Goal: Task Accomplishment & Management: Use online tool/utility

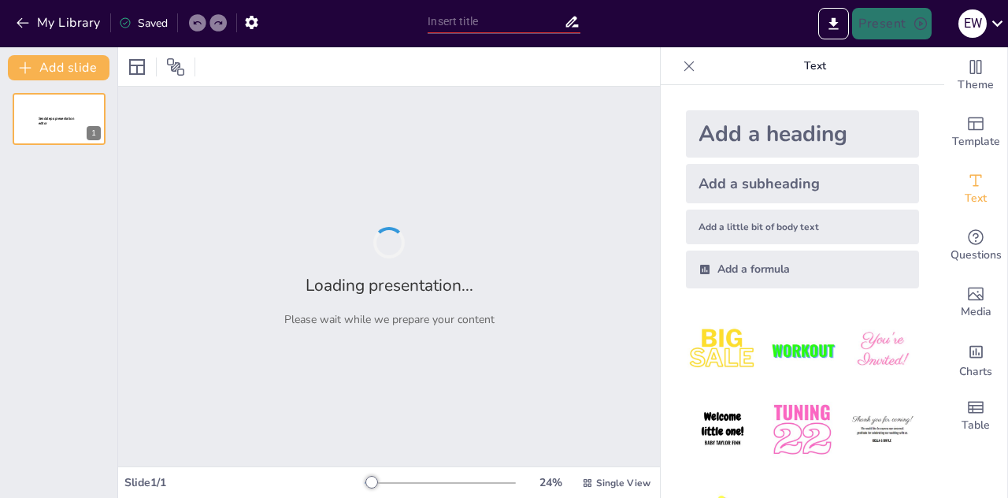
type input "Dampak Perubahan Penutupan Lahan Terhadap Banjir 2021 di Daerah Aliran [GEOGRAP…"
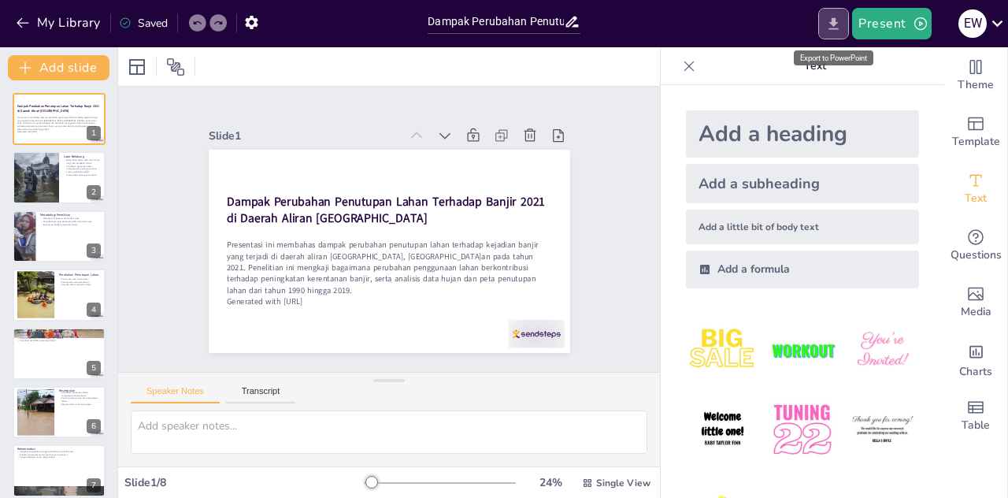
click at [833, 23] on icon "Export to PowerPoint" at bounding box center [833, 23] width 9 height 12
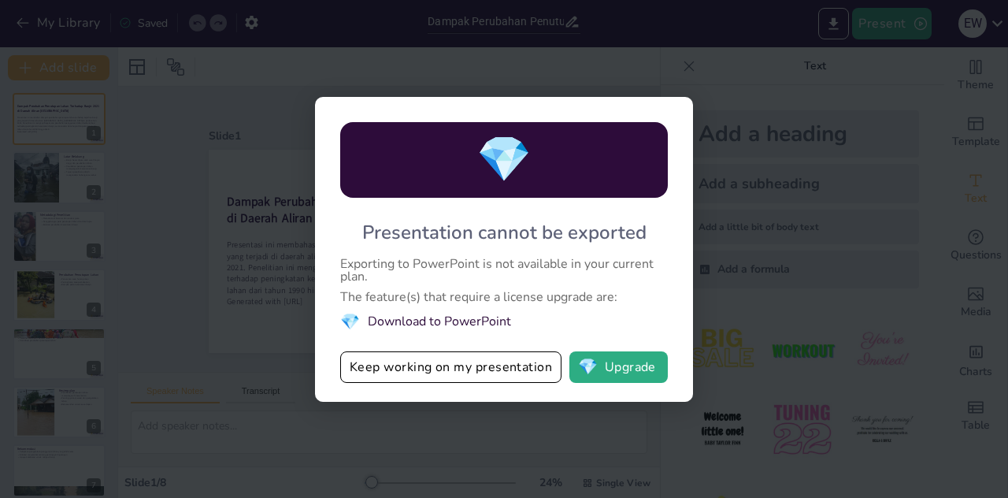
click at [517, 416] on div "💎 Presentation cannot be exported Exporting to PowerPoint is not available in y…" at bounding box center [504, 249] width 1008 height 498
click at [527, 374] on button "Keep working on my presentation" at bounding box center [450, 366] width 221 height 31
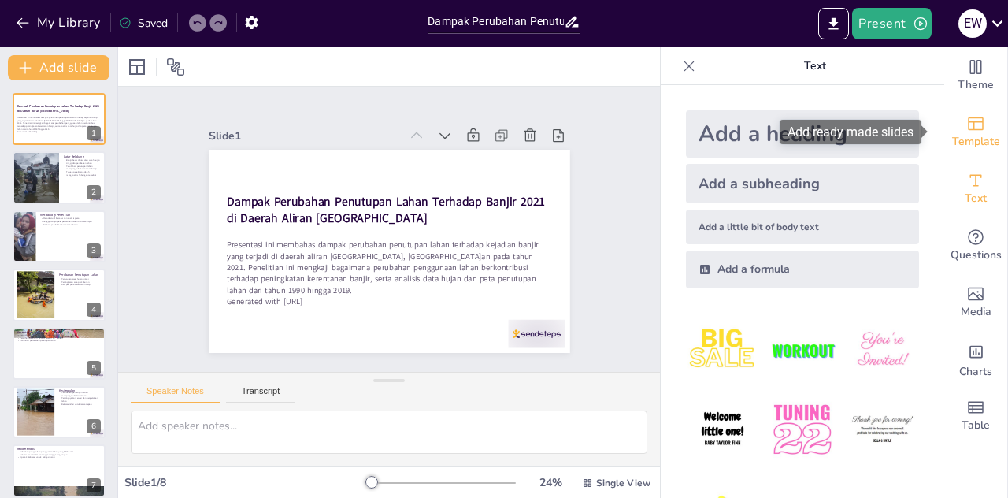
click at [969, 139] on span "Template" at bounding box center [976, 141] width 48 height 17
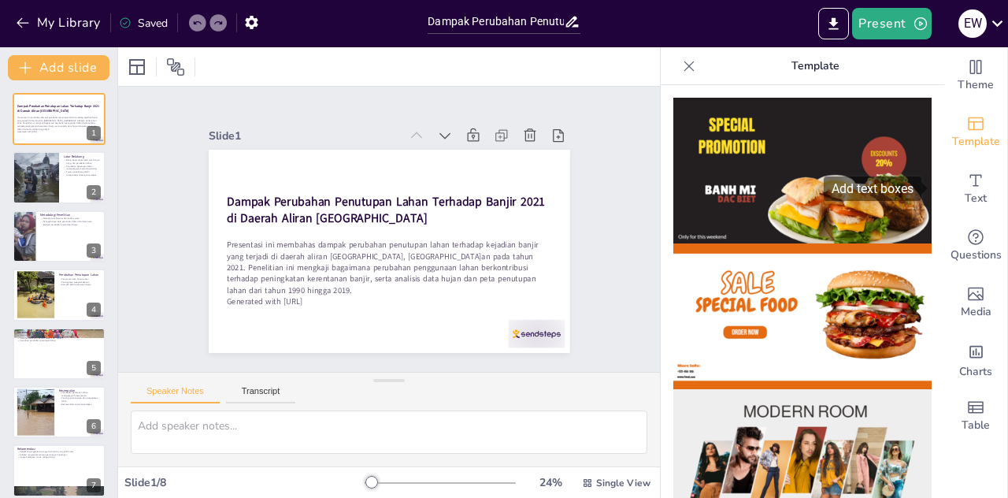
click at [931, 194] on div "Add text boxes" at bounding box center [877, 188] width 109 height 24
click at [923, 221] on div at bounding box center [802, 291] width 283 height 413
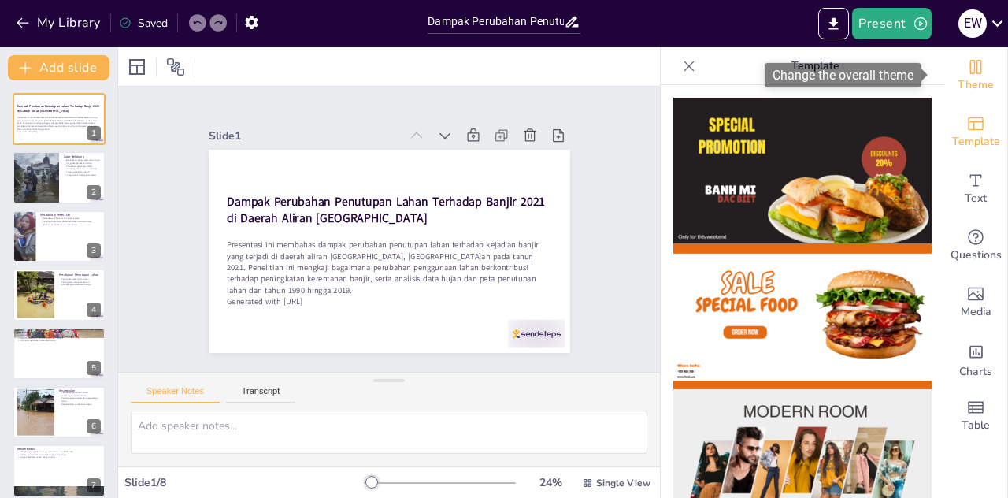
click at [970, 70] on icon "Change the overall theme" at bounding box center [976, 67] width 12 height 14
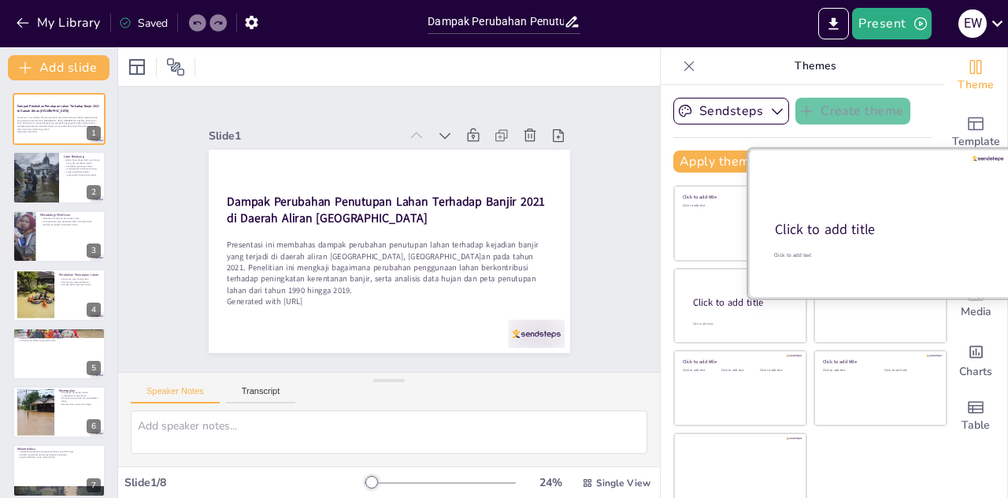
click at [849, 248] on div at bounding box center [880, 223] width 265 height 149
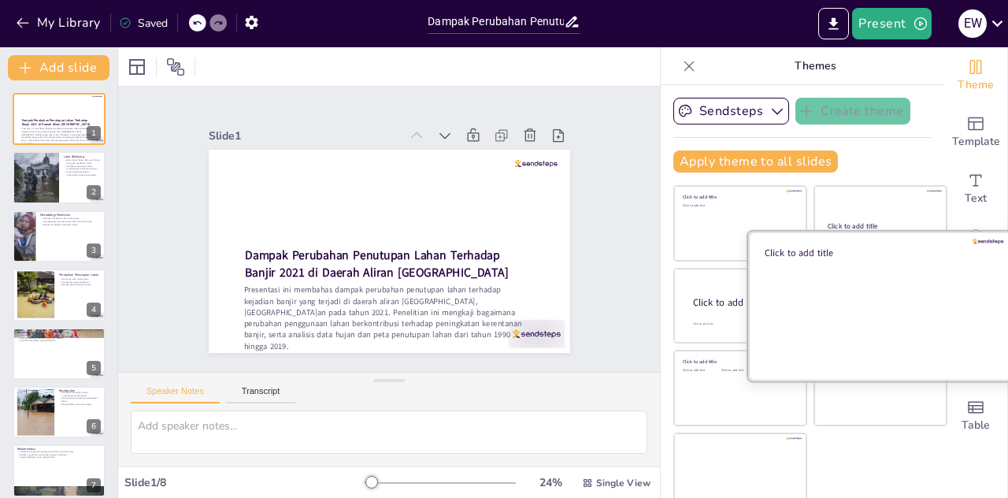
click at [846, 331] on div at bounding box center [880, 305] width 265 height 149
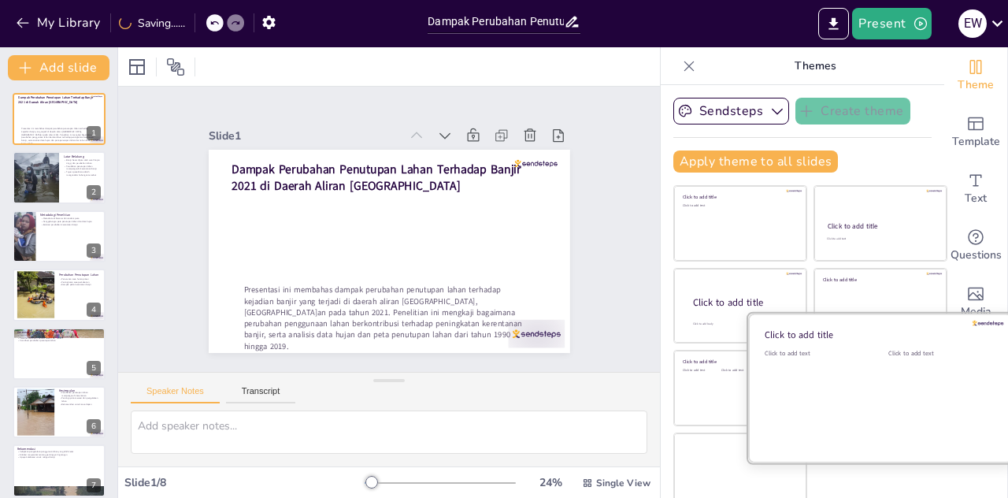
click at [835, 398] on div "Click to add text" at bounding box center [814, 398] width 100 height 98
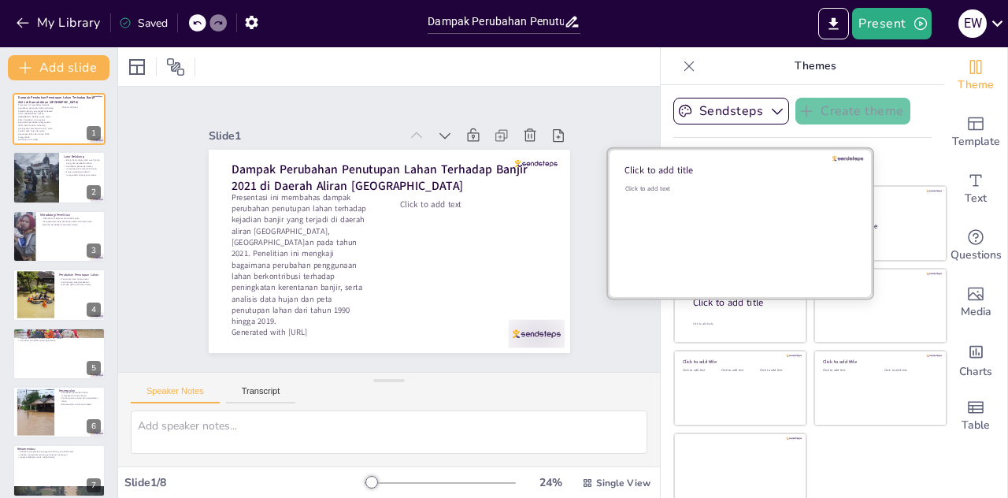
click at [721, 196] on div "Click to add text" at bounding box center [737, 233] width 225 height 98
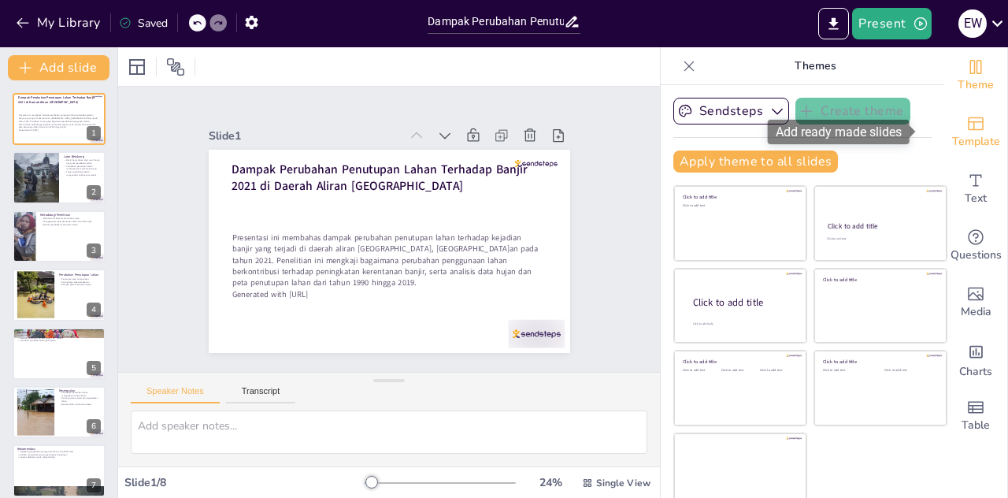
click at [966, 129] on icon "Add ready made slides" at bounding box center [975, 123] width 19 height 19
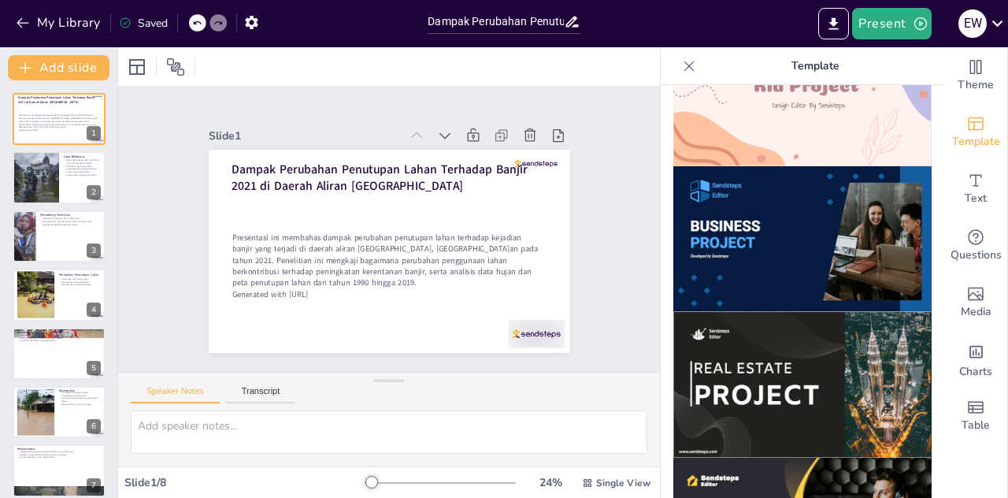
scroll to position [1167, 0]
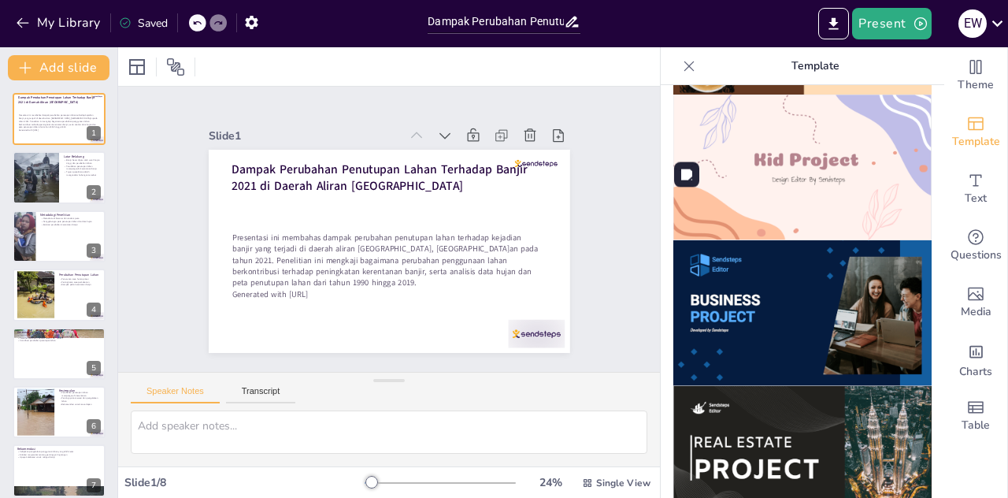
click at [775, 174] on img at bounding box center [802, 167] width 258 height 146
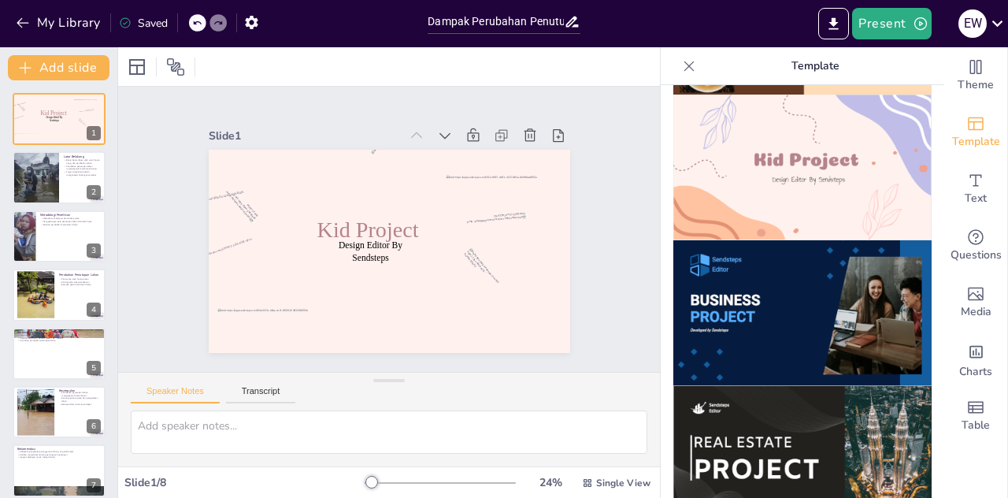
click at [684, 65] on icon at bounding box center [689, 66] width 10 height 10
